Goal: Communication & Community: Participate in discussion

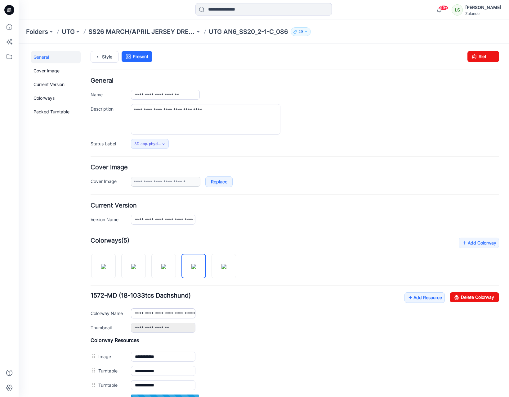
scroll to position [66, 0]
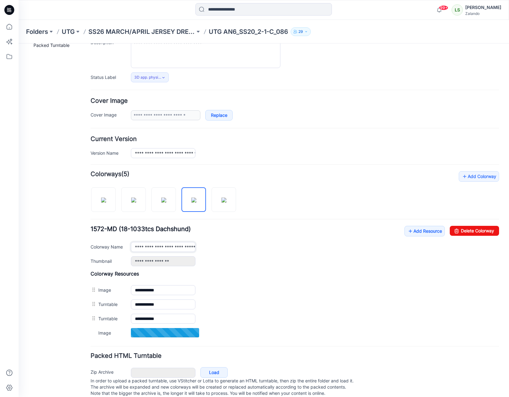
click at [178, 247] on input "**********" at bounding box center [163, 247] width 65 height 10
click at [179, 246] on input "**********" at bounding box center [163, 247] width 65 height 10
click at [231, 273] on h4 "Colorway Resources" at bounding box center [295, 273] width 409 height 6
click at [227, 199] on img at bounding box center [224, 199] width 5 height 5
type input "**********"
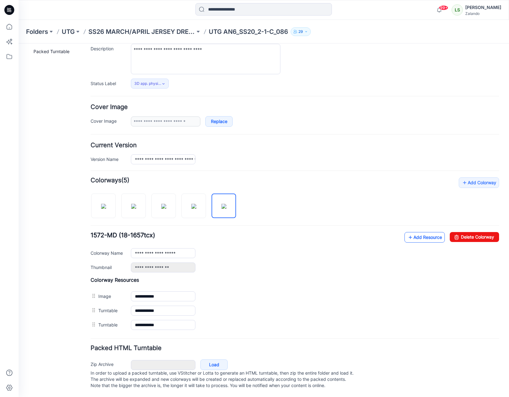
click at [415, 232] on link "Add Resource" at bounding box center [425, 237] width 40 height 11
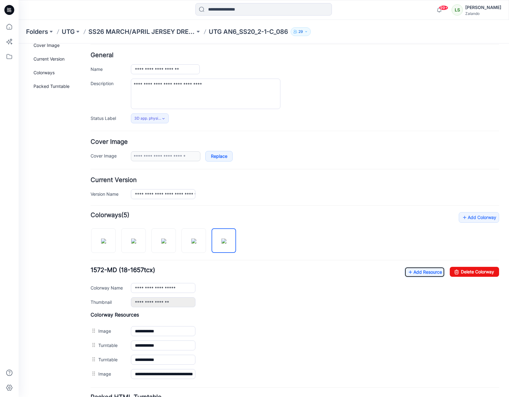
scroll to position [0, 0]
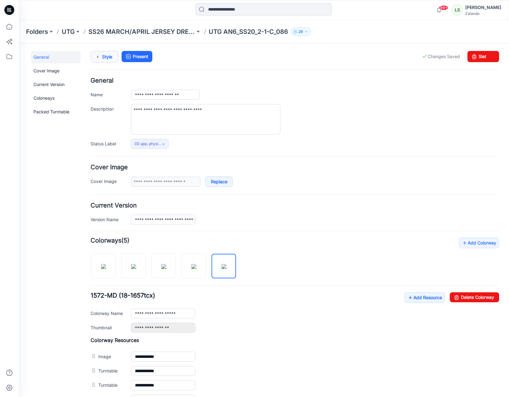
click at [99, 57] on icon at bounding box center [97, 56] width 9 height 11
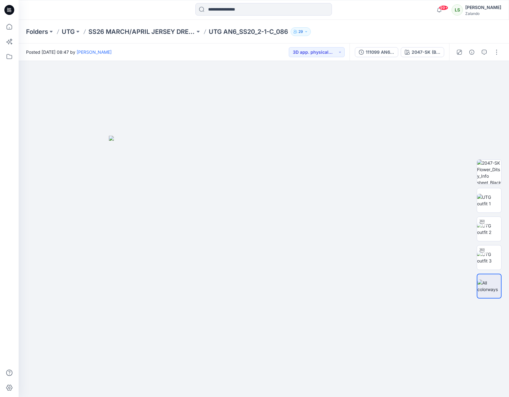
click at [257, 52] on div "Posted Friday, August 29, 2025 08:47 by Lise Stougaard 3D app. physical sample …" at bounding box center [184, 51] width 331 height 17
click at [496, 53] on button "button" at bounding box center [497, 52] width 10 height 10
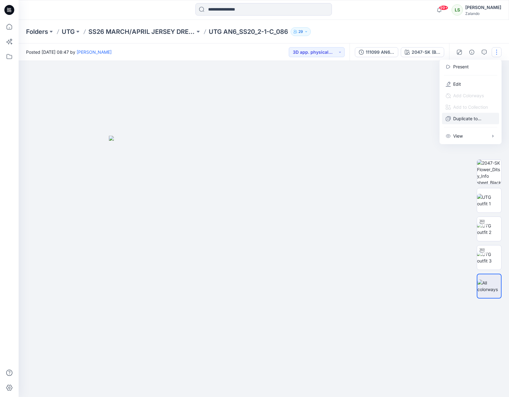
click at [469, 121] on p "Duplicate to..." at bounding box center [467, 118] width 28 height 7
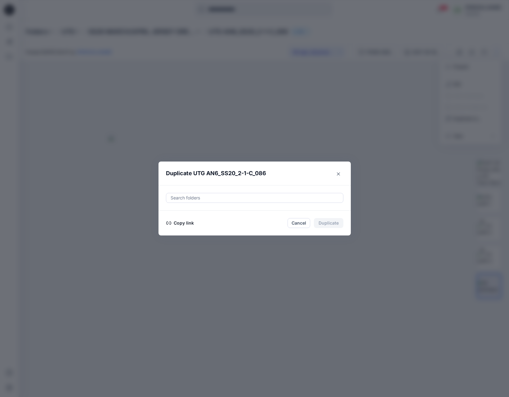
click at [188, 222] on button "Copy link" at bounding box center [180, 222] width 28 height 7
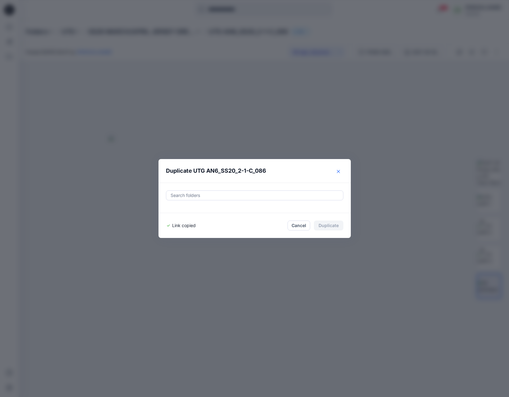
click at [341, 171] on button "Close" at bounding box center [339, 171] width 10 height 10
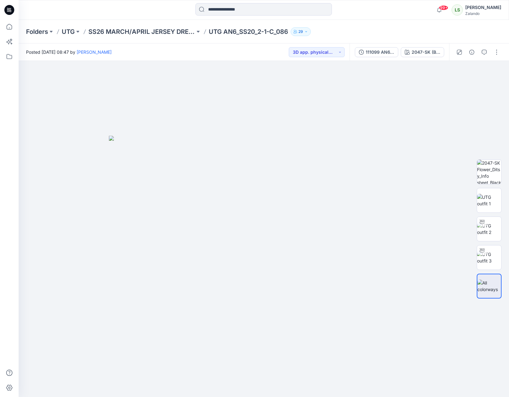
click at [198, 54] on div "Posted Friday, August 29, 2025 08:47 by Lise Stougaard 3D app. physical sample …" at bounding box center [184, 51] width 331 height 17
click at [6, 11] on icon at bounding box center [9, 10] width 10 height 10
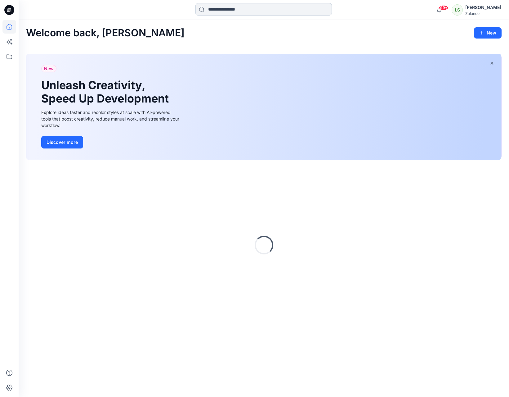
click at [224, 10] on input at bounding box center [263, 9] width 137 height 12
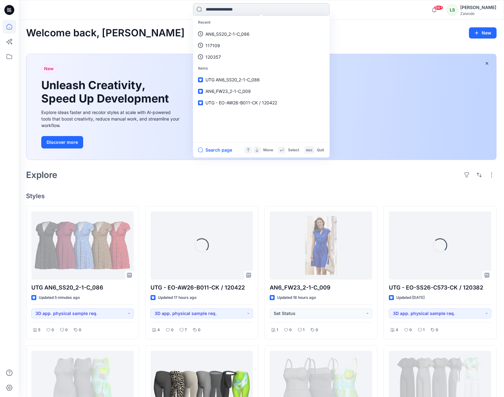
paste input "**********"
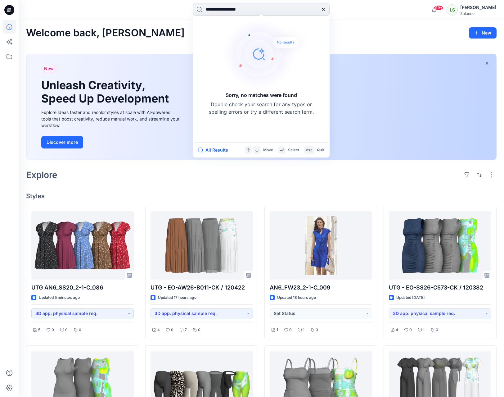
type input "**********"
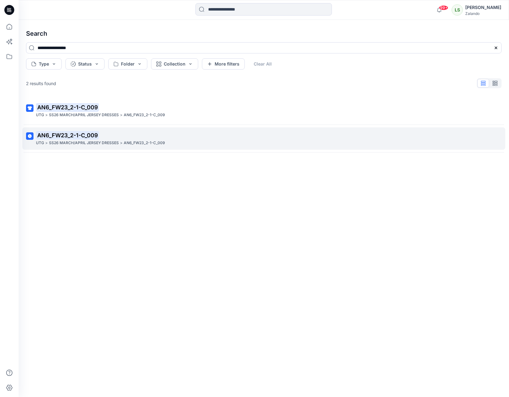
click at [171, 141] on div "UTG > SS26 MARCH/APRIL JERSEY DRESSES > AN6_FW23_2-1-C_009" at bounding box center [263, 143] width 455 height 7
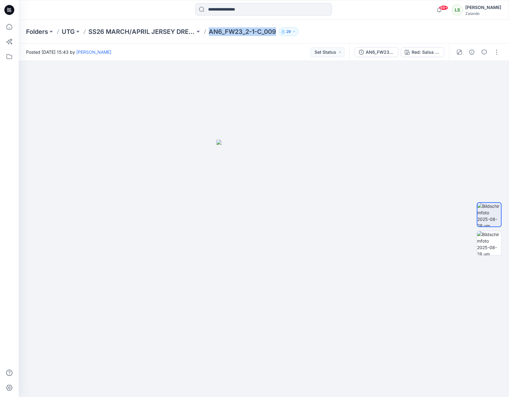
drag, startPoint x: 210, startPoint y: 33, endPoint x: 276, endPoint y: 32, distance: 66.4
click at [276, 32] on p "AN6_FW23_2-1-C_009" at bounding box center [242, 31] width 67 height 9
copy p "AN6_FW23_2-1-C_009"
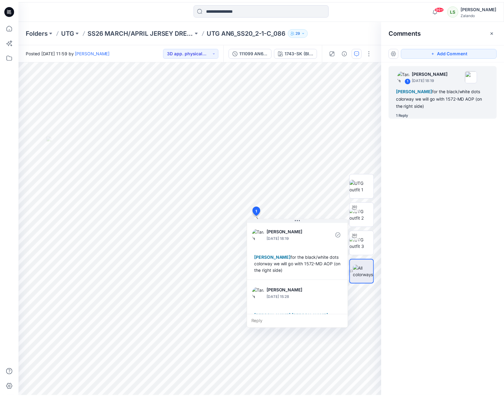
scroll to position [50, 0]
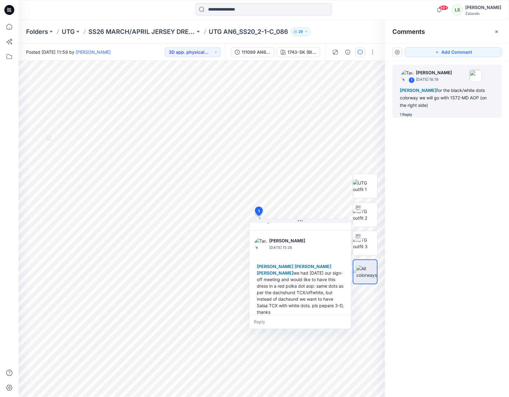
click at [7, 10] on icon at bounding box center [9, 10] width 10 height 10
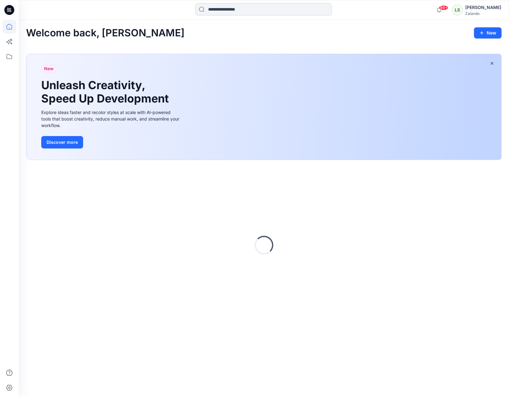
click at [239, 9] on input at bounding box center [263, 9] width 137 height 12
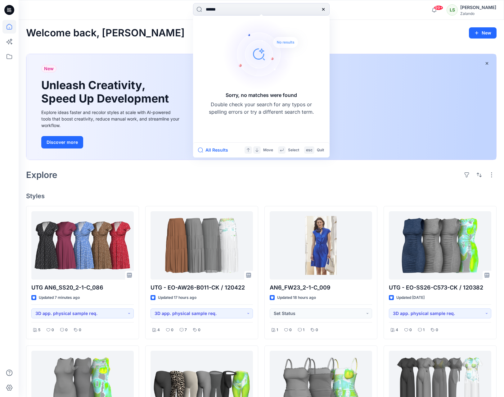
drag, startPoint x: 239, startPoint y: 9, endPoint x: 121, endPoint y: 31, distance: 120.0
click at [121, 31] on div "****** Sorry, no matches were found Double check your search for any typos or s…" at bounding box center [252, 323] width 504 height 647
paste input
type input "******"
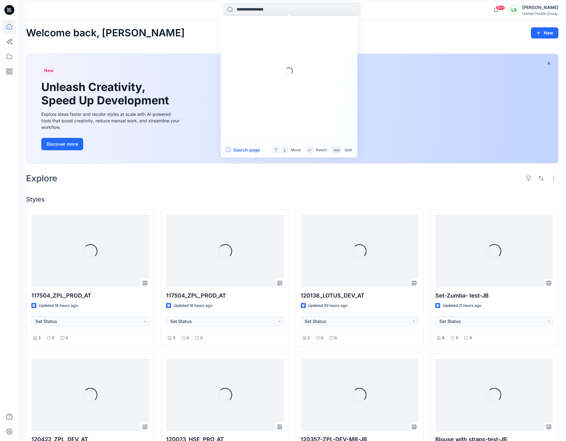
click at [250, 8] on input at bounding box center [292, 9] width 137 height 12
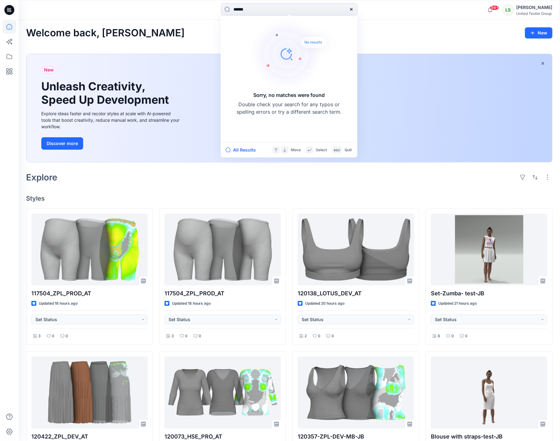
drag, startPoint x: 266, startPoint y: 8, endPoint x: 194, endPoint y: 15, distance: 72.6
click at [194, 15] on div "****** Sorry, no matches were found Double check your search for any typos or s…" at bounding box center [289, 10] width 271 height 14
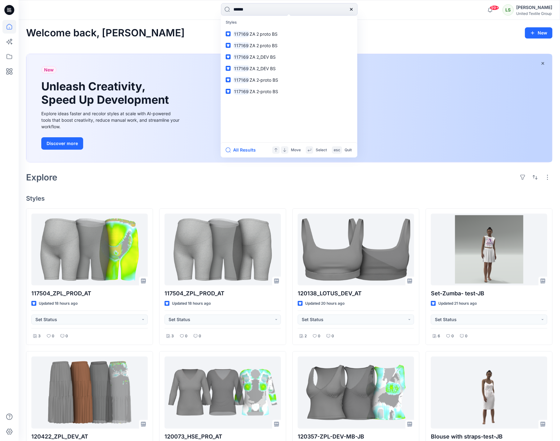
drag, startPoint x: 252, startPoint y: 12, endPoint x: 191, endPoint y: 3, distance: 61.4
click at [191, 3] on div "****** Styles 117169 ZA 2 proto BS 117169 ZA 2 proto BS 117169 ZA 2_DEV BS 1171…" at bounding box center [289, 10] width 271 height 14
paste input
type input "******"
click at [272, 60] on link "111695 ZA production M MB-KM" at bounding box center [289, 56] width 134 height 11
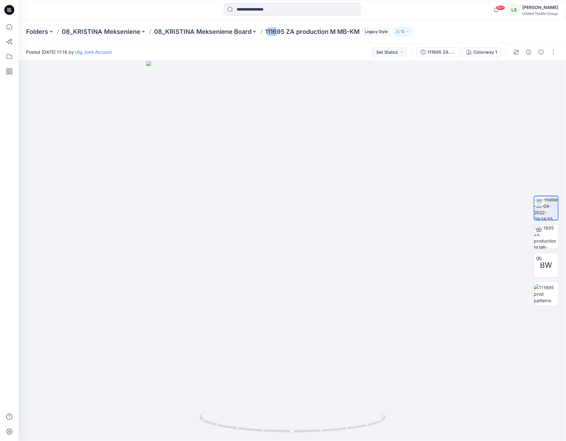
drag, startPoint x: 267, startPoint y: 33, endPoint x: 275, endPoint y: 35, distance: 8.7
click at [275, 35] on p "111695 ZA production M MB-KM" at bounding box center [312, 31] width 94 height 9
drag, startPoint x: 266, startPoint y: 31, endPoint x: 284, endPoint y: 36, distance: 18.3
click at [284, 36] on div "Folders 08_KRISTINA Mekseniene 08_KRISTINA Mekseniene Board 111695 ZA productio…" at bounding box center [292, 32] width 547 height 24
copy p "111695"
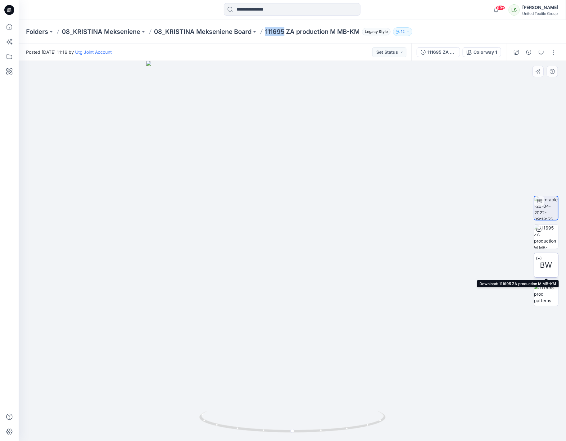
click at [540, 255] on icon at bounding box center [538, 257] width 5 height 5
drag, startPoint x: 339, startPoint y: 41, endPoint x: 300, endPoint y: 11, distance: 49.5
click at [338, 41] on div "Folders 08_KRISTINA Mekseniene 08_KRISTINA Mekseniene Board 111695 ZA productio…" at bounding box center [292, 32] width 547 height 24
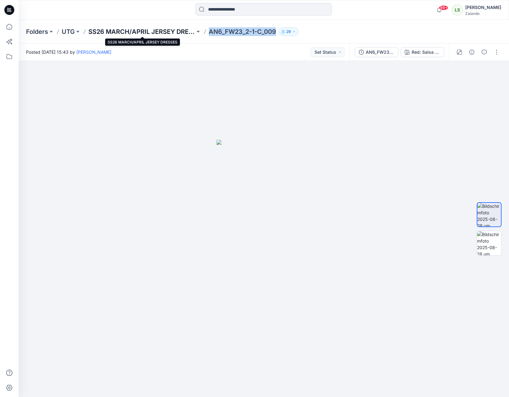
click at [168, 32] on p "SS26 MARCH/APRIL JERSEY DRESSES" at bounding box center [141, 31] width 107 height 9
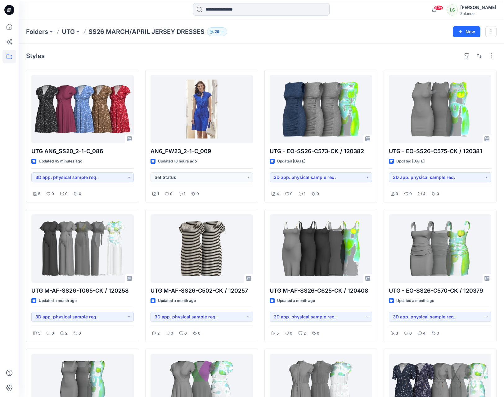
click at [253, 8] on input at bounding box center [261, 9] width 137 height 12
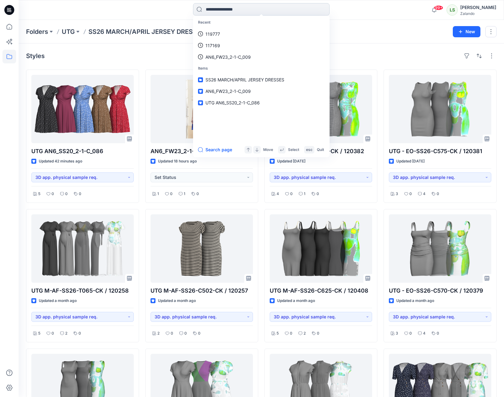
paste input "**********"
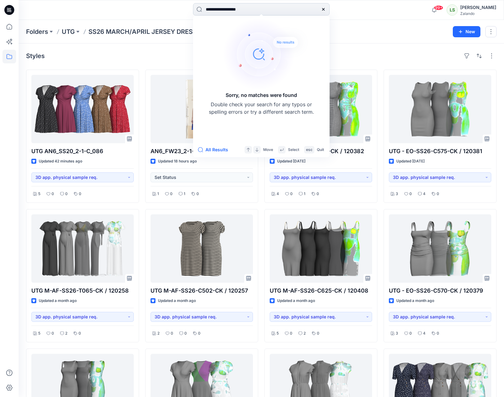
type input "**********"
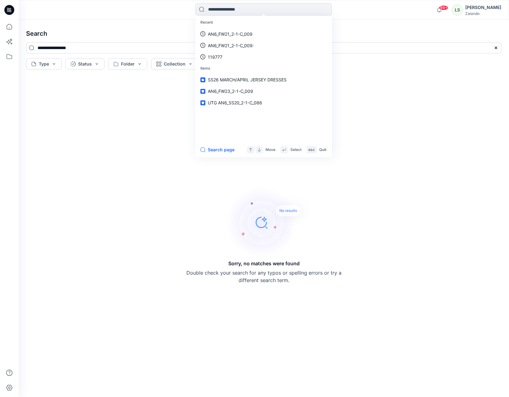
drag, startPoint x: 464, startPoint y: 86, endPoint x: 449, endPoint y: 81, distance: 15.2
click at [463, 86] on div "Sorry, no matches were found Double check your search for any typos or spelling…" at bounding box center [264, 234] width 486 height 315
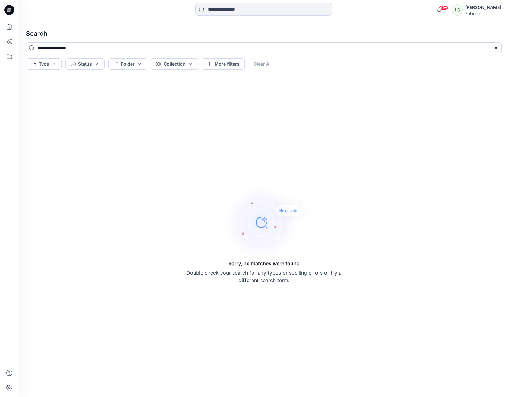
click at [7, 8] on icon at bounding box center [9, 10] width 10 height 20
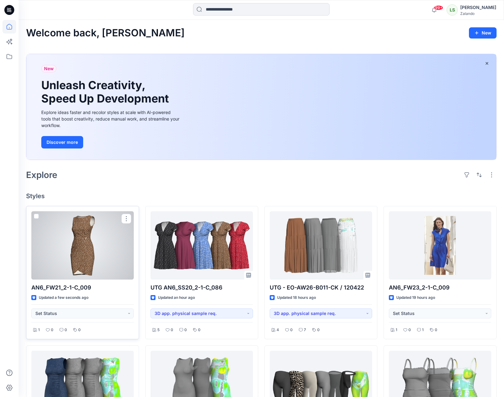
click at [86, 241] on div at bounding box center [82, 245] width 102 height 68
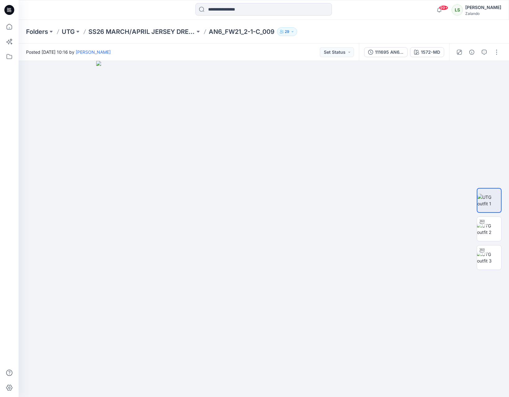
click at [192, 52] on div "Posted Friday, August 29, 2025 10:16 by Lise Stougaard Set Status" at bounding box center [189, 51] width 340 height 17
click at [431, 53] on div "1572-MD" at bounding box center [430, 52] width 19 height 7
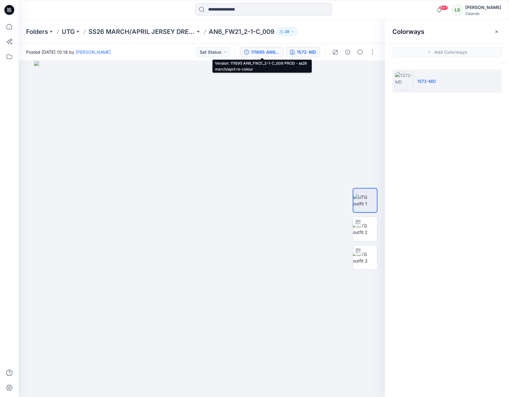
click at [271, 54] on div "111695 AN6_FW21_2-1-C_009 PROD - ss26 march/april re-colour" at bounding box center [265, 52] width 29 height 7
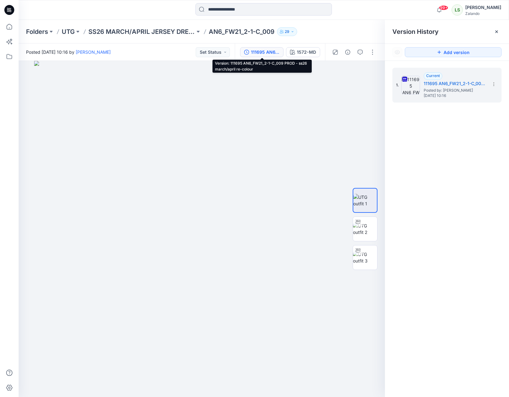
drag, startPoint x: 168, startPoint y: 51, endPoint x: 4, endPoint y: 11, distance: 168.4
click at [167, 51] on div "Posted [DATE] 10:16 by [PERSON_NAME] Set Status" at bounding box center [127, 51] width 216 height 17
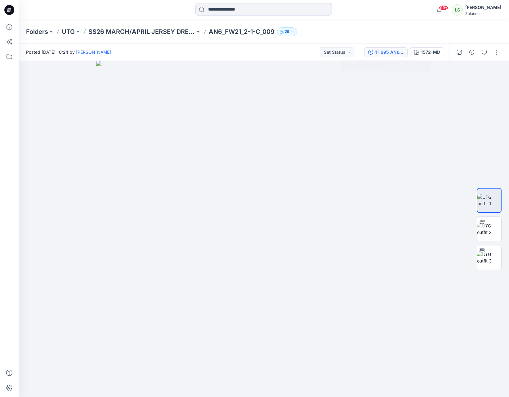
click at [393, 57] on button "111695 AN6_FW21_2-1-C_009 PROD - SS26 March/April Re-colour" at bounding box center [385, 52] width 43 height 10
click at [370, 54] on icon "button" at bounding box center [370, 52] width 5 height 5
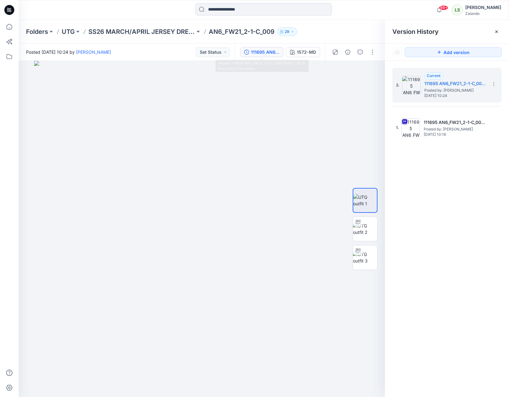
click at [433, 171] on div "2. Current 111695 AN6_FW21_2-1-C_009 PROD - SS26 March/April Re-colour Posted b…" at bounding box center [447, 233] width 124 height 345
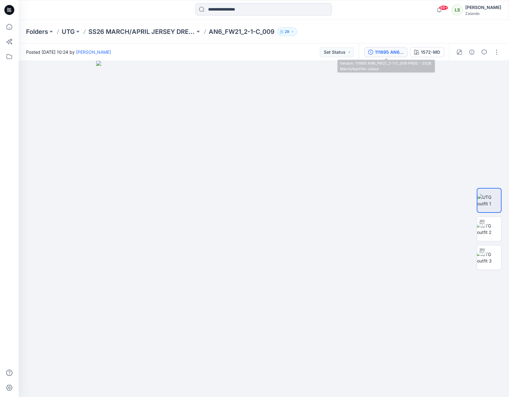
click at [384, 52] on div "111695 AN6_FW21_2-1-C_009 PROD - SS26 March/April Re-colour" at bounding box center [389, 52] width 29 height 7
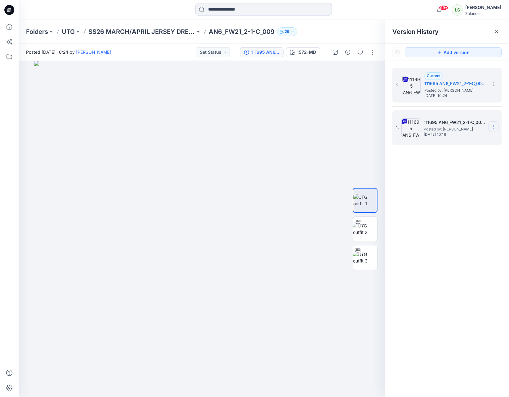
click at [496, 127] on icon at bounding box center [494, 126] width 5 height 5
click at [456, 193] on span "Delete Version" at bounding box center [451, 190] width 29 height 7
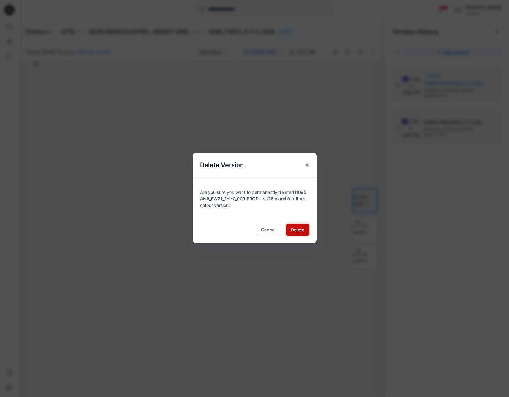
click at [290, 230] on button "Delete" at bounding box center [297, 229] width 23 height 12
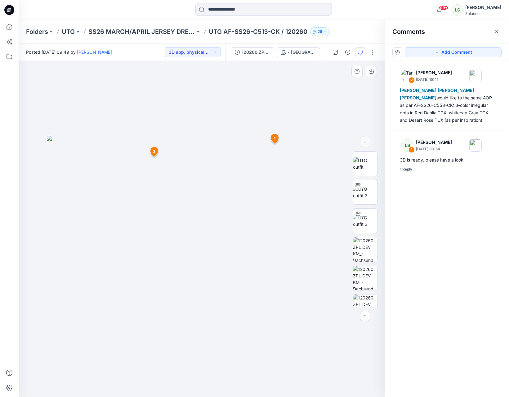
click at [278, 131] on div at bounding box center [202, 229] width 366 height 336
click at [275, 139] on span "1" at bounding box center [275, 139] width 2 height 6
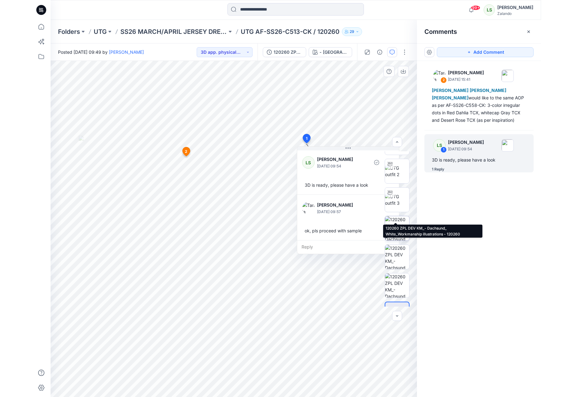
scroll to position [41, 0]
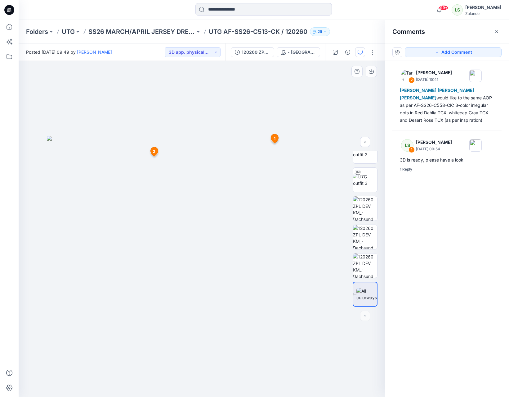
click at [154, 153] on span "2" at bounding box center [154, 152] width 2 height 6
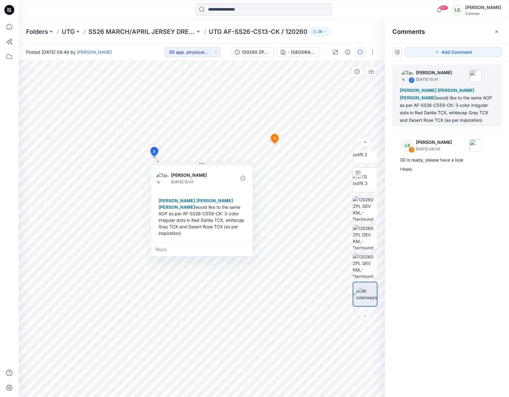
drag, startPoint x: 161, startPoint y: 209, endPoint x: 167, endPoint y: 212, distance: 6.7
click at [167, 212] on div "Lise Stougaard Marlene Seefeldt Marnie Douven would like to the same AOP as per…" at bounding box center [202, 217] width 92 height 44
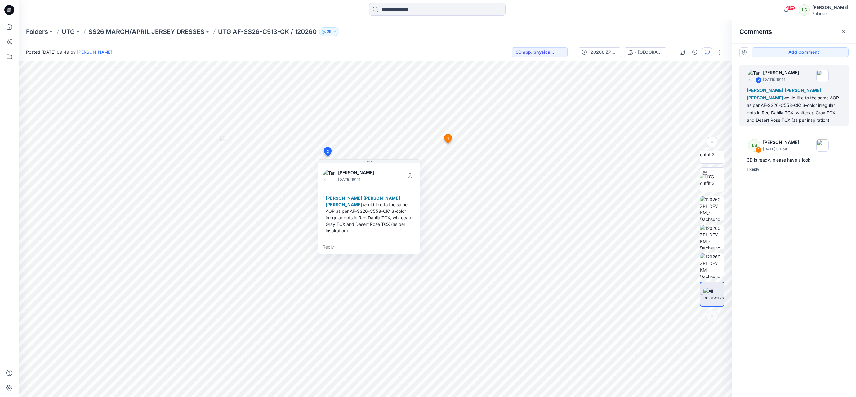
click at [469, 32] on div "Folders UTG SS26 MARCH/APRIL JERSEY DRESSES UTG AF-SS26-C513-CK / 120260 29" at bounding box center [413, 31] width 774 height 9
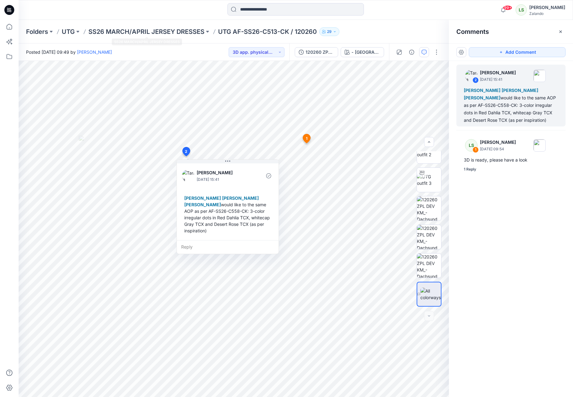
click at [149, 14] on div at bounding box center [88, 10] width 139 height 14
drag, startPoint x: 8, startPoint y: 11, endPoint x: 24, endPoint y: 12, distance: 15.9
click at [8, 12] on icon at bounding box center [9, 10] width 10 height 20
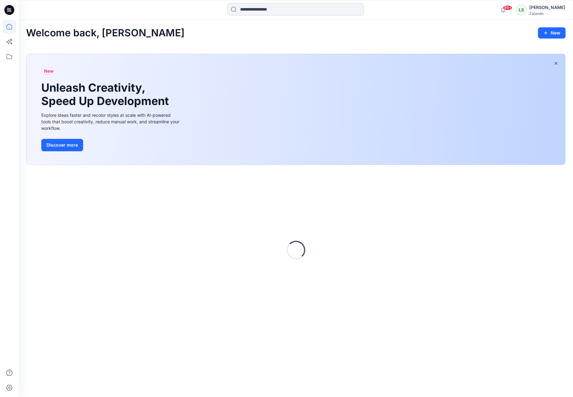
click at [264, 10] on input at bounding box center [295, 9] width 137 height 12
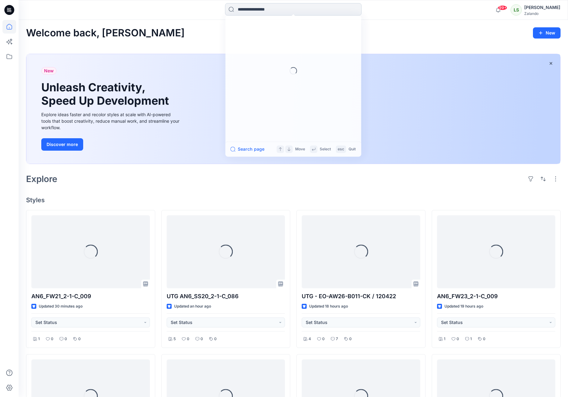
paste input "**********"
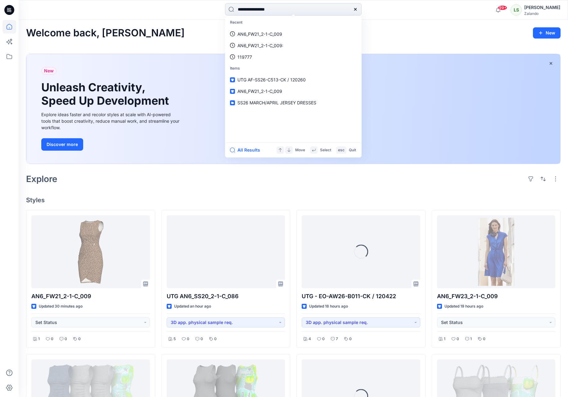
type input "**********"
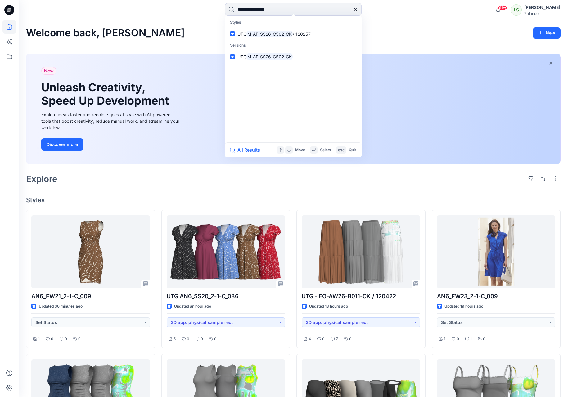
click at [282, 28] on p "Styles" at bounding box center [293, 22] width 134 height 11
click at [286, 37] on mark "M-AF-SS26-C502-CK" at bounding box center [269, 33] width 46 height 7
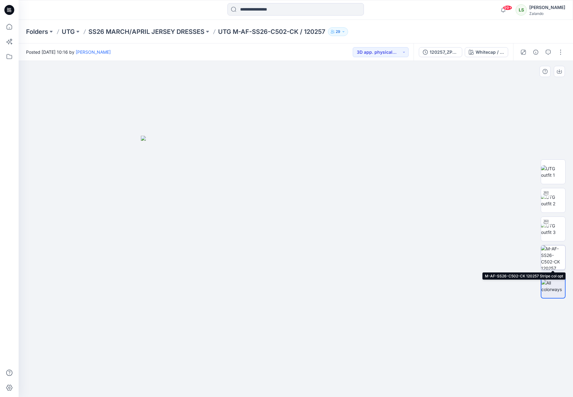
click at [509, 250] on img at bounding box center [553, 257] width 24 height 24
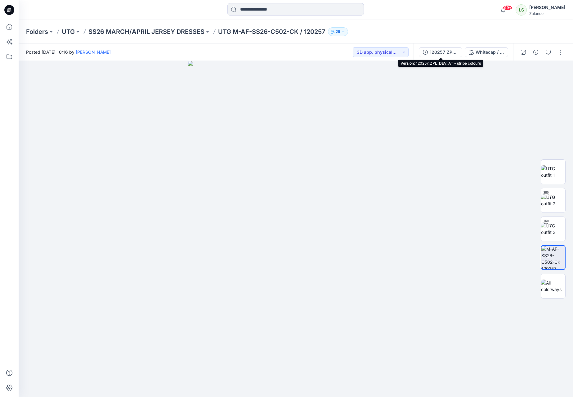
click at [449, 54] on div "120257_ZPL_DEV_AT - stripe colours" at bounding box center [444, 52] width 29 height 7
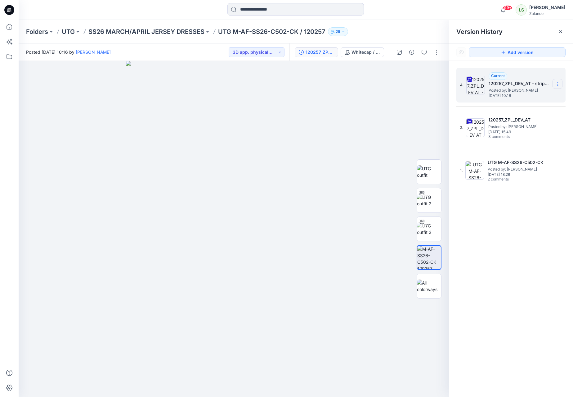
click at [509, 85] on icon at bounding box center [557, 84] width 5 height 5
click at [438, 29] on div "Folders UTG SS26 MARCH/APRIL JERSEY DRESSES UTG M-AF-SS26-C502-CK / 120257 29" at bounding box center [271, 31] width 491 height 9
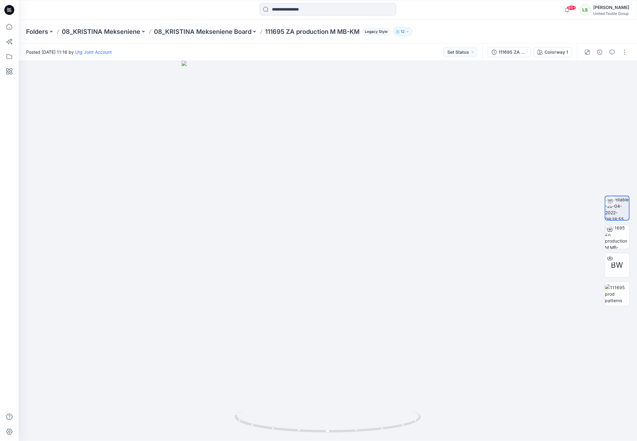
click at [8, 13] on icon at bounding box center [9, 10] width 10 height 10
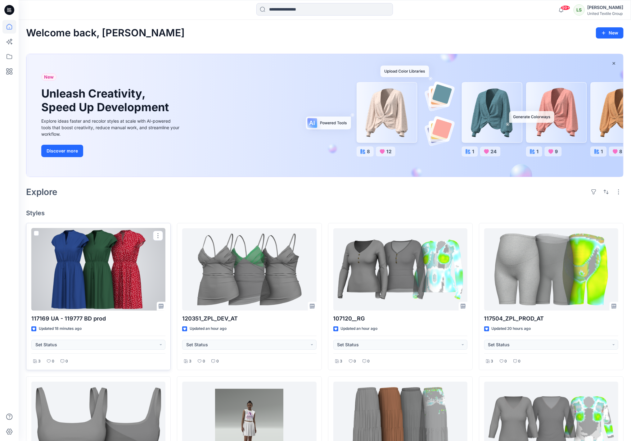
click at [94, 258] on div at bounding box center [98, 269] width 134 height 83
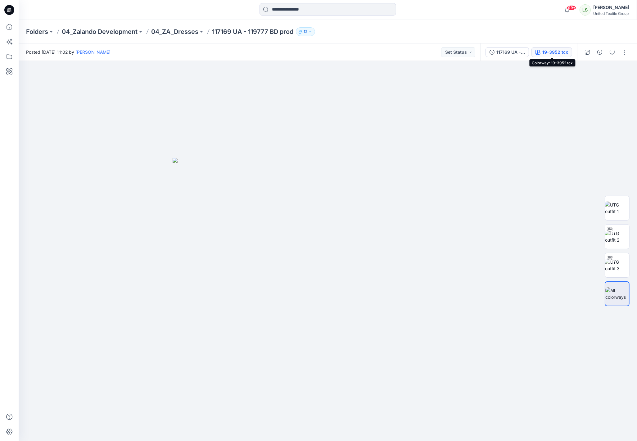
click at [555, 50] on div "19-3952 tcx" at bounding box center [555, 52] width 26 height 7
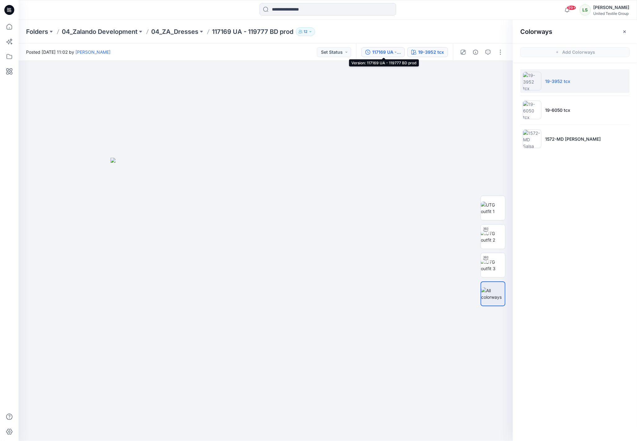
click at [387, 53] on div "117169 UA - 119777 BD prod" at bounding box center [386, 52] width 29 height 7
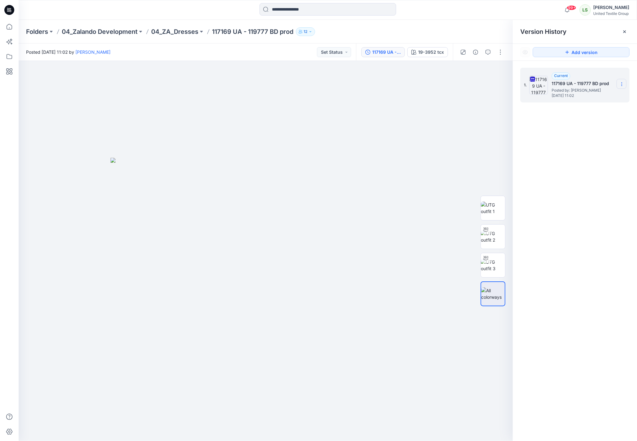
click at [619, 83] on icon at bounding box center [621, 84] width 5 height 5
click at [580, 97] on span "Download Source BW File" at bounding box center [590, 96] width 52 height 7
click at [181, 55] on div "Posted Friday, August 29, 2025 11:02 by Kristina Mekseniene Set Status" at bounding box center [187, 51] width 337 height 17
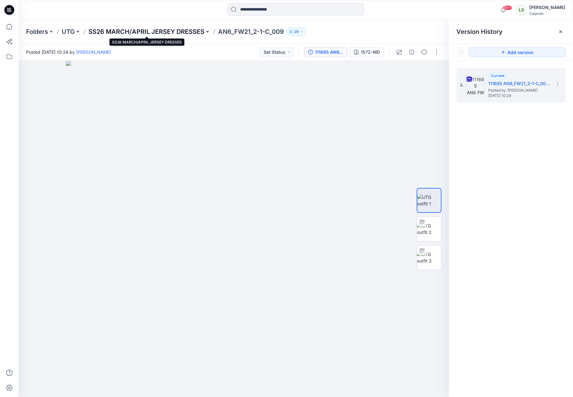
click at [182, 30] on p "SS26 MARCH/APRIL JERSEY DRESSES" at bounding box center [146, 31] width 116 height 9
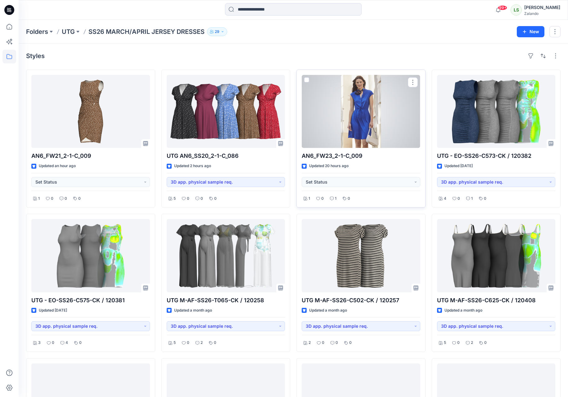
click at [321, 116] on div at bounding box center [361, 111] width 119 height 73
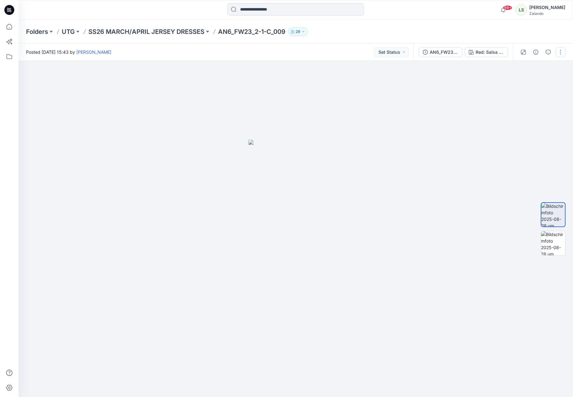
click at [562, 54] on button "button" at bounding box center [561, 52] width 10 height 10
click at [532, 99] on button "Edit" at bounding box center [534, 97] width 57 height 11
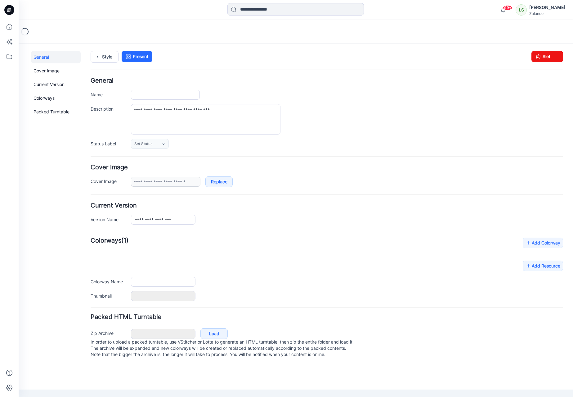
type input "**********"
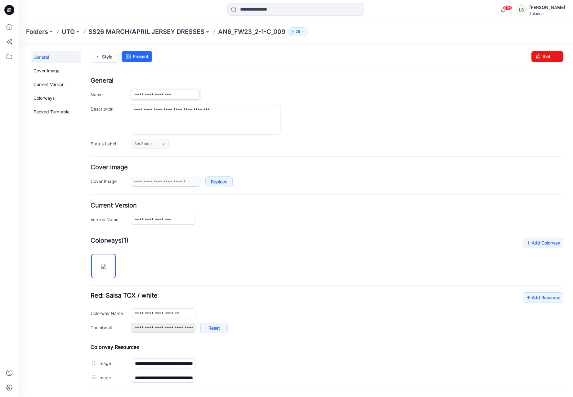
click at [137, 97] on input "**********" at bounding box center [165, 95] width 69 height 10
type input "**********"
click at [255, 76] on div "Style Present Changes Saved Slet" at bounding box center [327, 64] width 473 height 27
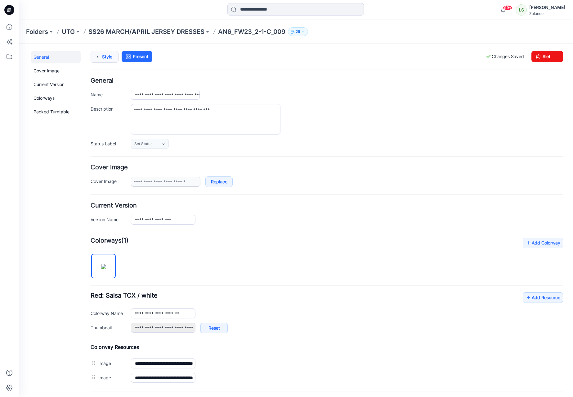
click at [100, 56] on icon at bounding box center [97, 56] width 9 height 11
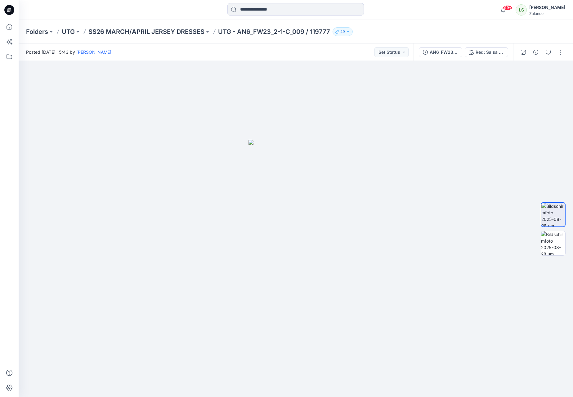
click at [334, 47] on div "Posted Thursday, August 28, 2025 15:43 by Tania Baumeister-Hanff Set Status" at bounding box center [216, 51] width 395 height 17
click at [12, 6] on icon at bounding box center [9, 10] width 10 height 20
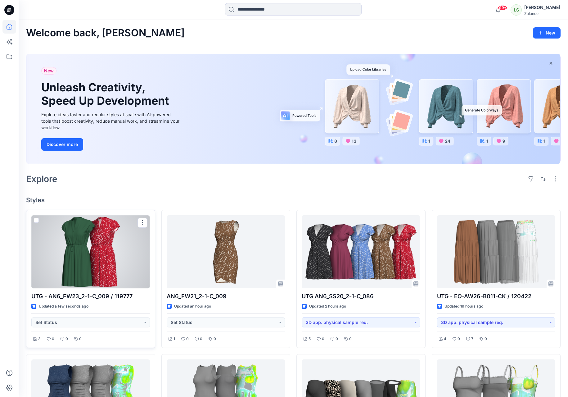
click at [101, 251] on div at bounding box center [90, 251] width 119 height 73
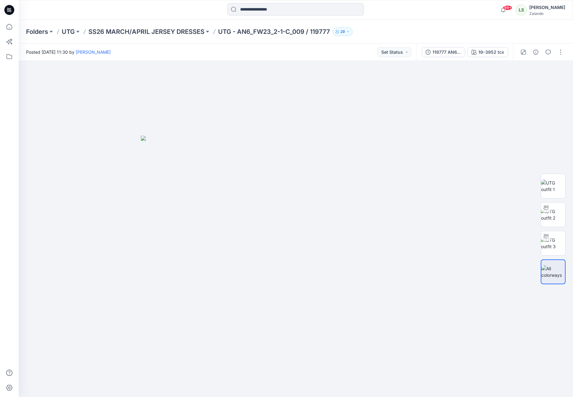
drag, startPoint x: 309, startPoint y: 53, endPoint x: 302, endPoint y: 51, distance: 7.3
click at [309, 53] on div "Posted [DATE] 11:30 by [PERSON_NAME] Set Status" at bounding box center [218, 51] width 398 height 17
click at [327, 47] on div "Posted Friday, August 29, 2025 11:30 by Lise Stougaard Set Status" at bounding box center [218, 51] width 398 height 17
click at [559, 53] on button "button" at bounding box center [561, 52] width 10 height 10
click at [535, 87] on button "Edit" at bounding box center [534, 83] width 57 height 11
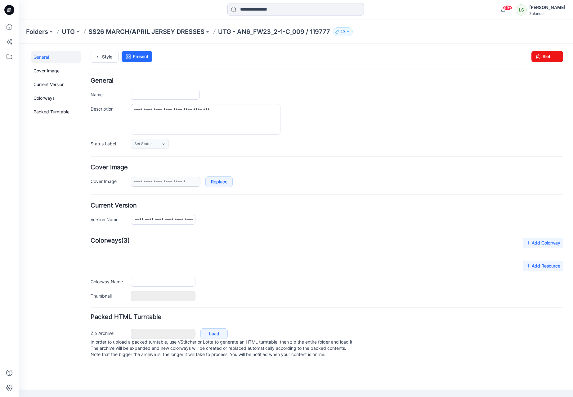
type input "**********"
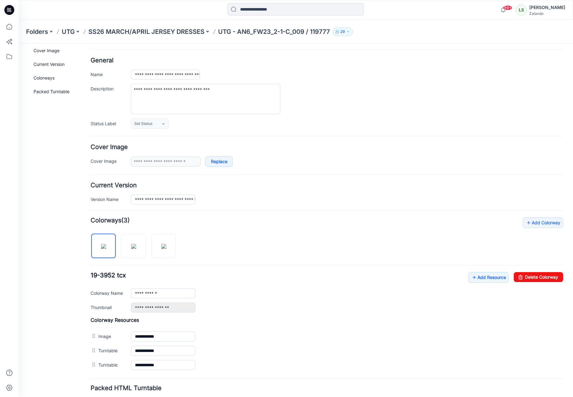
scroll to position [31, 0]
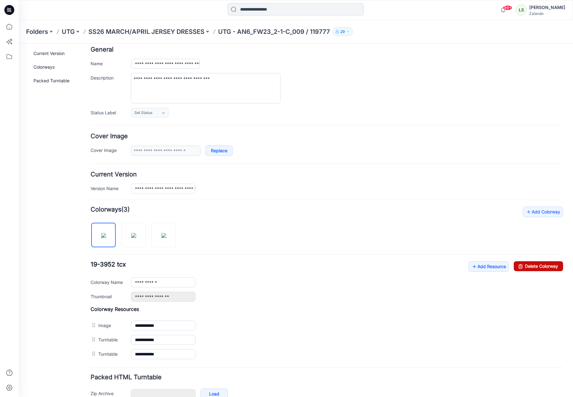
click at [529, 267] on link "Delete Colorway" at bounding box center [538, 266] width 49 height 10
type input "**********"
drag, startPoint x: 348, startPoint y: 134, endPoint x: 121, endPoint y: 91, distance: 230.9
click at [348, 134] on h4 "Cover Image" at bounding box center [327, 136] width 473 height 6
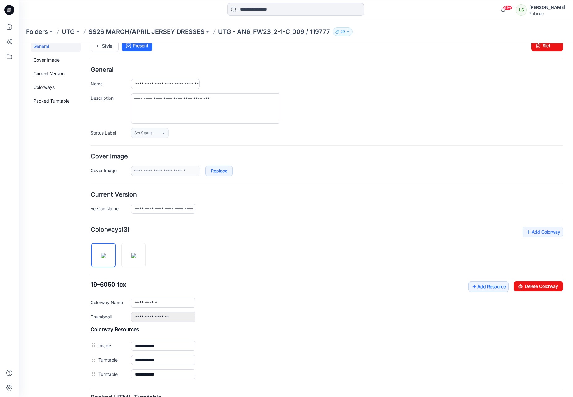
scroll to position [0, 0]
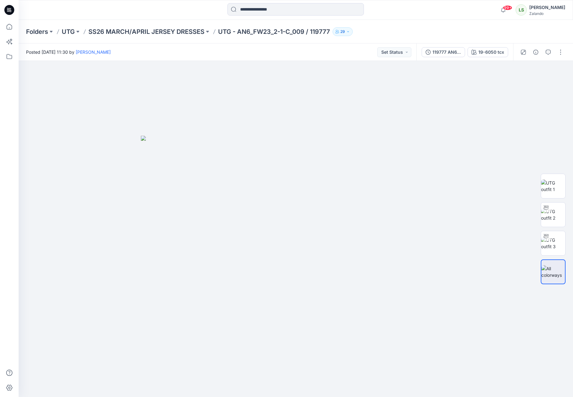
click at [348, 58] on div "Posted [DATE] 11:30 by [PERSON_NAME] Set Status" at bounding box center [218, 51] width 398 height 17
click at [452, 53] on div "119777 AN6_FW23_2-1-C_009 (117169 UA) PROD" at bounding box center [447, 52] width 29 height 7
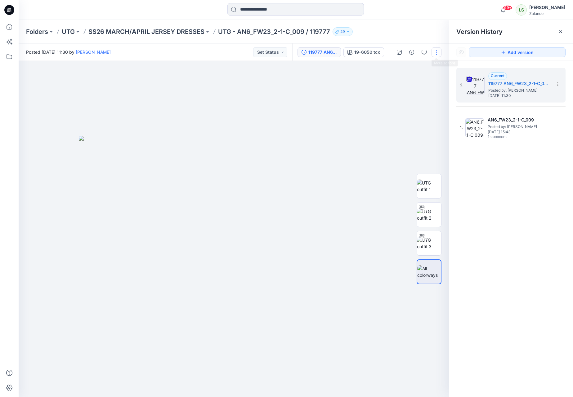
click at [433, 52] on button "button" at bounding box center [437, 52] width 10 height 10
click at [418, 83] on button "Edit" at bounding box center [410, 83] width 57 height 11
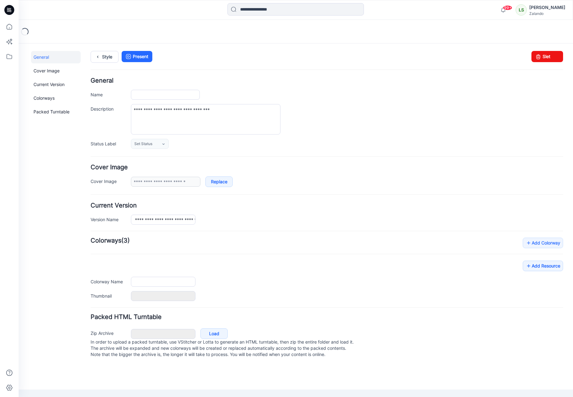
type input "**********"
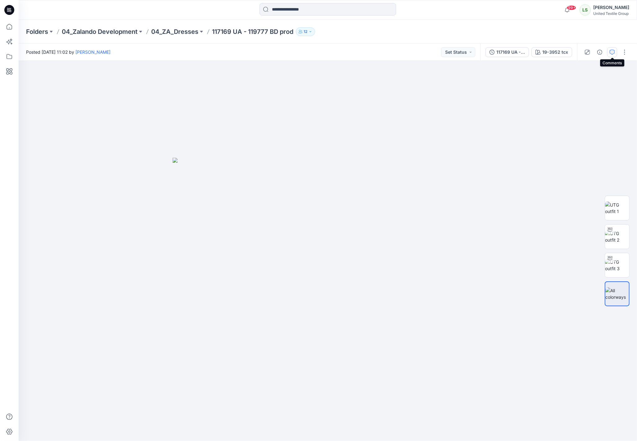
click at [612, 54] on icon "button" at bounding box center [611, 52] width 5 height 5
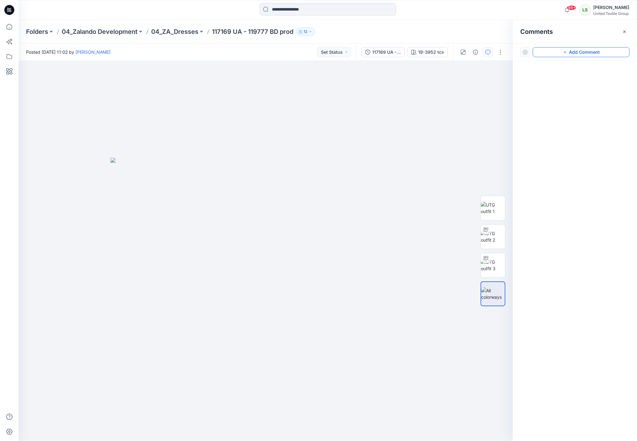
click at [584, 54] on button "Add Comment" at bounding box center [580, 52] width 97 height 10
click at [138, 150] on div "1" at bounding box center [266, 251] width 494 height 380
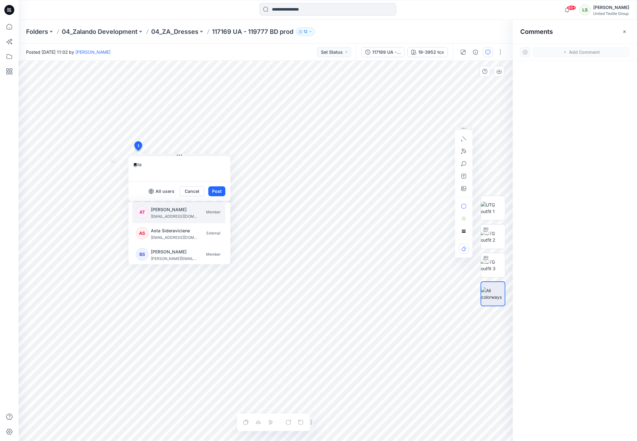
type textarea "*"
click at [272, 48] on div "Posted Friday, August 29, 2025 11:02 by Kristina Mekseniene Set Status" at bounding box center [187, 51] width 337 height 17
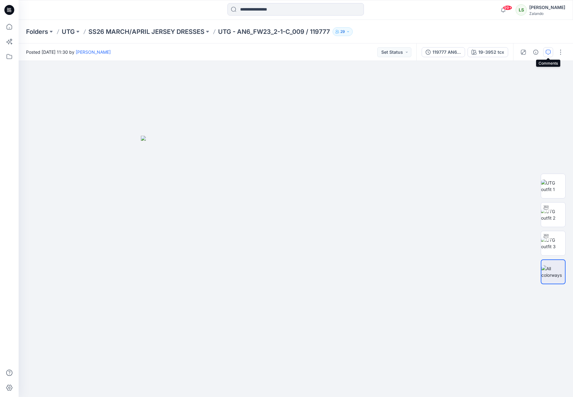
click at [549, 52] on icon "button" at bounding box center [548, 52] width 5 height 5
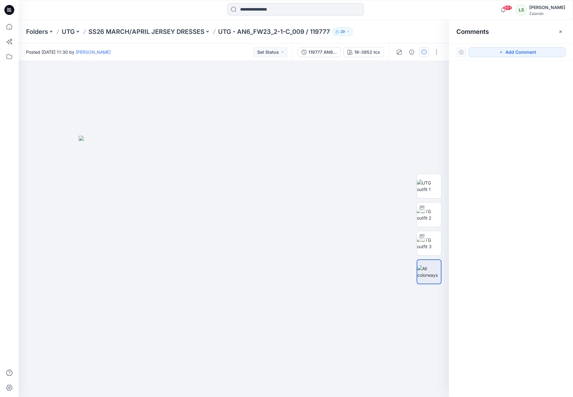
click at [516, 46] on div "Add Comment" at bounding box center [511, 51] width 124 height 17
click at [507, 49] on button "Add Comment" at bounding box center [517, 52] width 97 height 10
click at [110, 128] on div "1" at bounding box center [234, 229] width 430 height 336
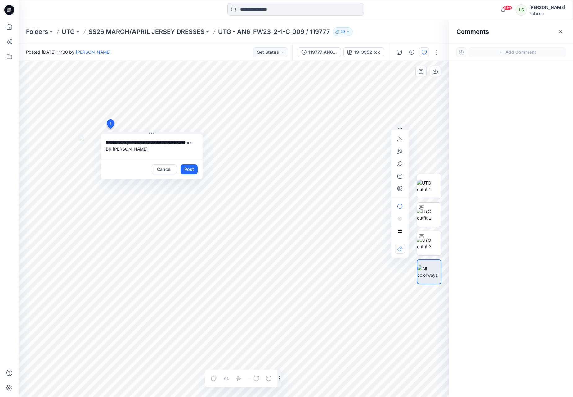
click at [193, 142] on textarea "**********" at bounding box center [152, 146] width 102 height 25
type textarea "**********"
click at [193, 168] on button "Post" at bounding box center [189, 169] width 17 height 10
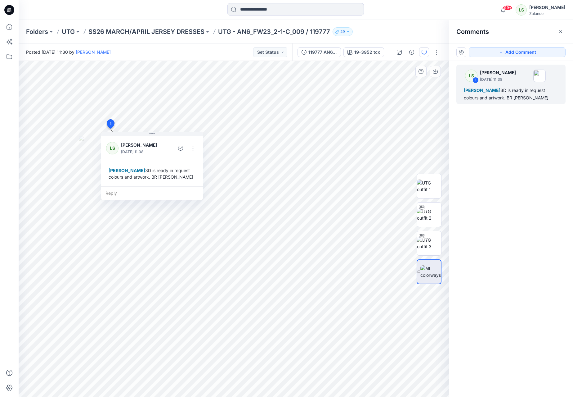
click at [7, 9] on icon at bounding box center [9, 10] width 10 height 10
